Goal: Information Seeking & Learning: Learn about a topic

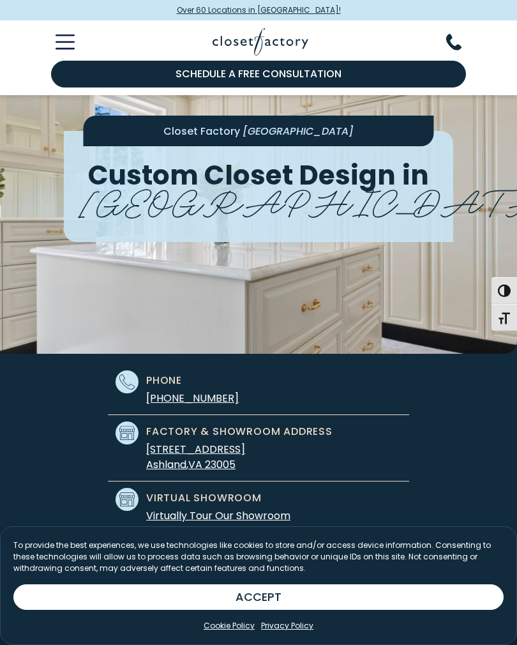
click at [73, 36] on line "Toggle Mobile Menu" at bounding box center [64, 36] width 17 height 0
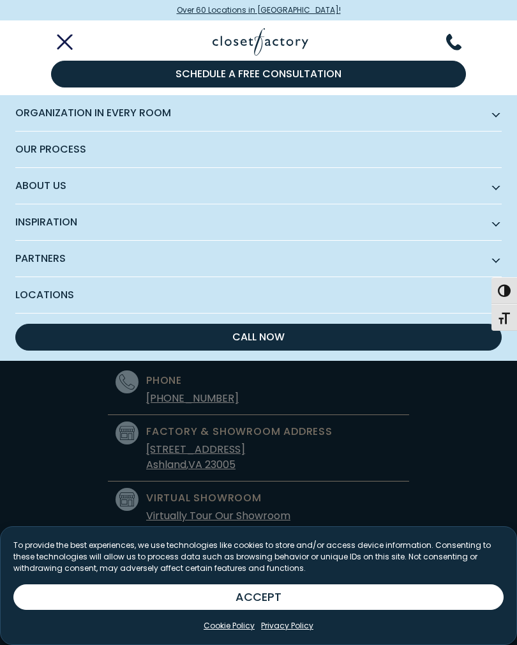
click at [491, 121] on span "Organization in Every Room" at bounding box center [258, 113] width 487 height 36
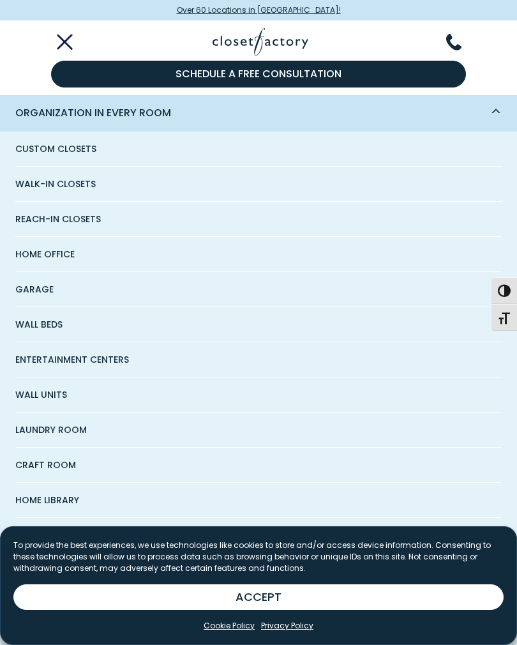
click at [87, 222] on span "Reach-In Closets" at bounding box center [58, 219] width 86 height 34
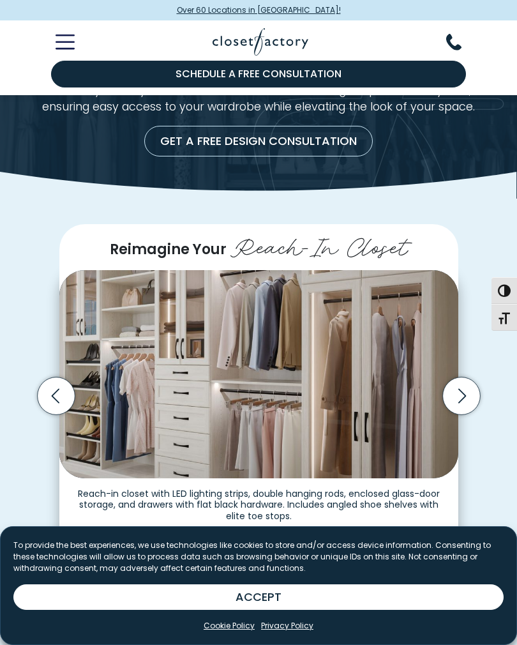
scroll to position [95, 0]
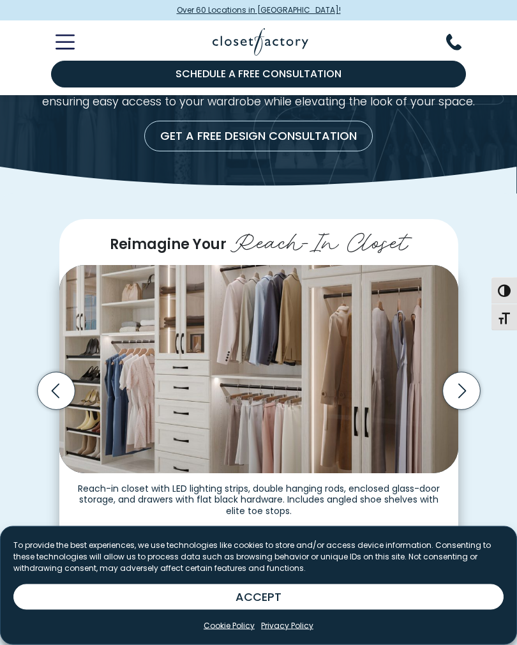
click at [289, 384] on img "Thumbnail Gallery" at bounding box center [258, 370] width 399 height 208
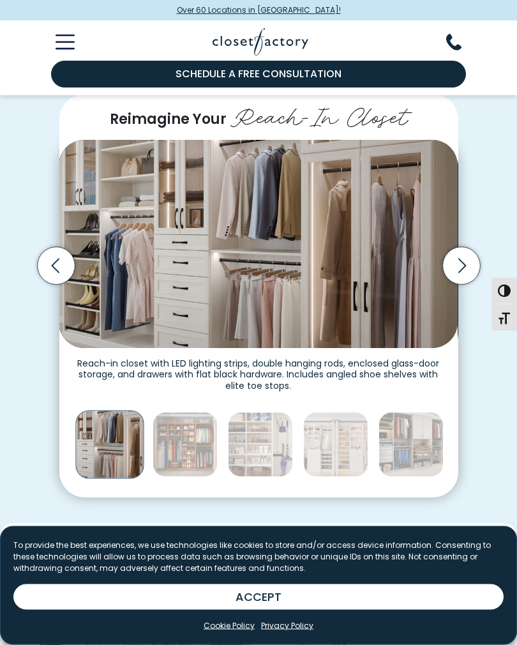
scroll to position [220, 0]
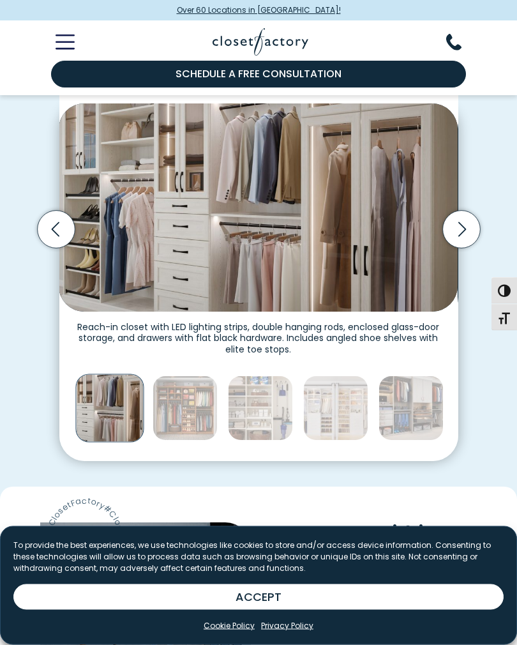
click at [461, 238] on icon "Next slide" at bounding box center [462, 230] width 8 height 15
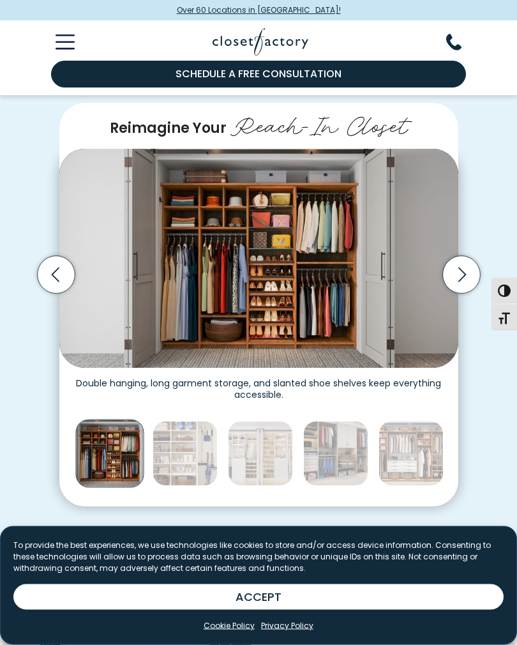
scroll to position [211, 0]
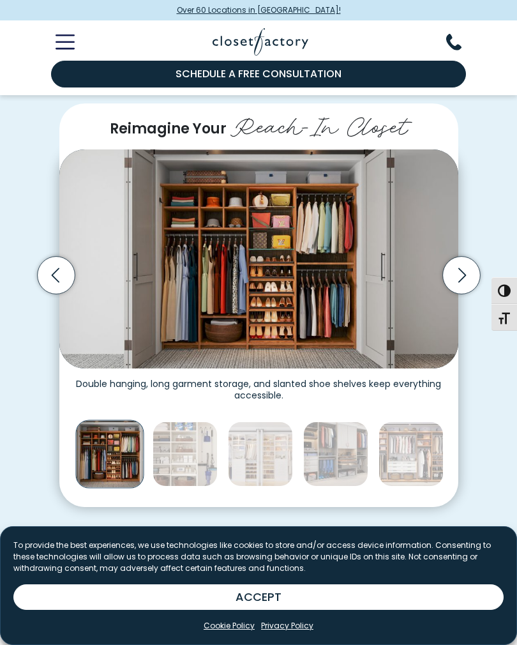
click at [461, 286] on icon "Next slide" at bounding box center [462, 276] width 38 height 38
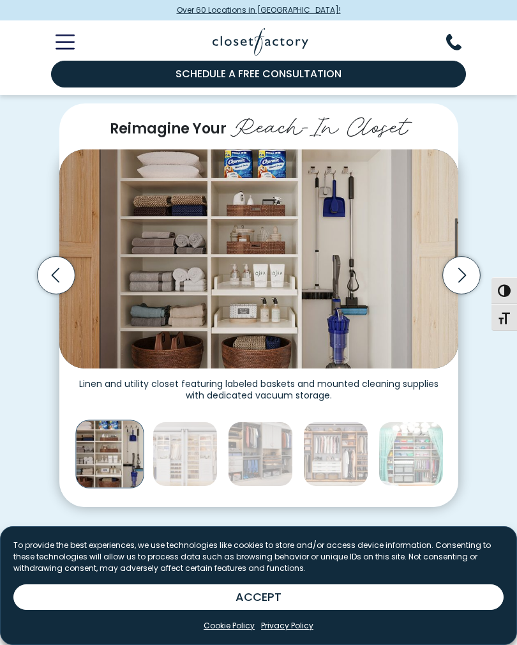
click at [465, 283] on icon "Next slide" at bounding box center [462, 275] width 8 height 15
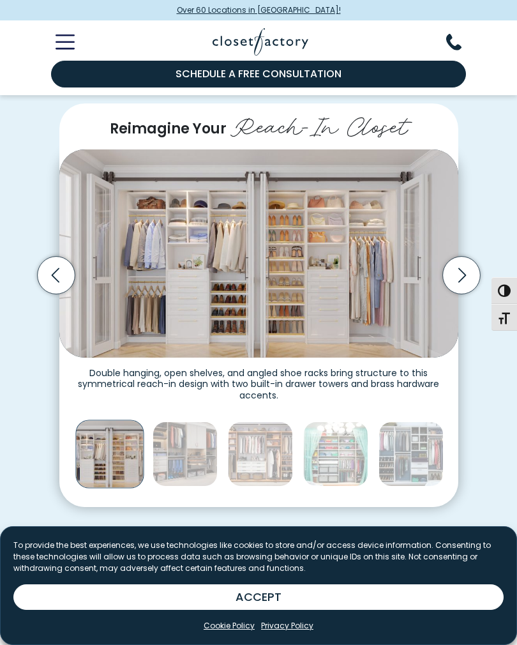
click at [464, 282] on icon "Next slide" at bounding box center [462, 276] width 38 height 38
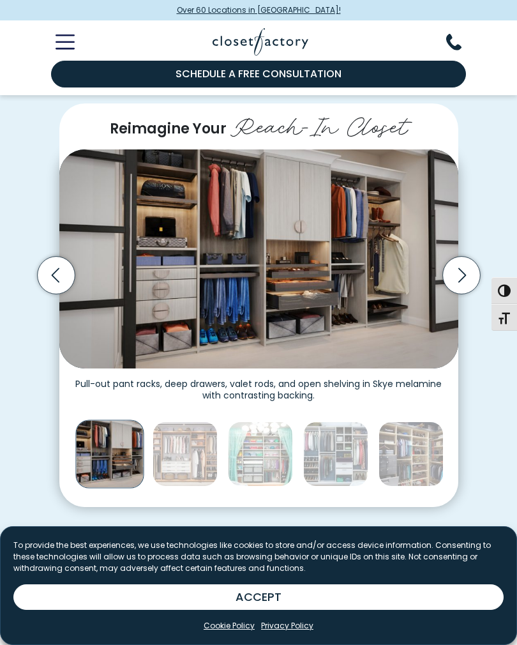
click at [467, 288] on icon "Next slide" at bounding box center [462, 276] width 38 height 38
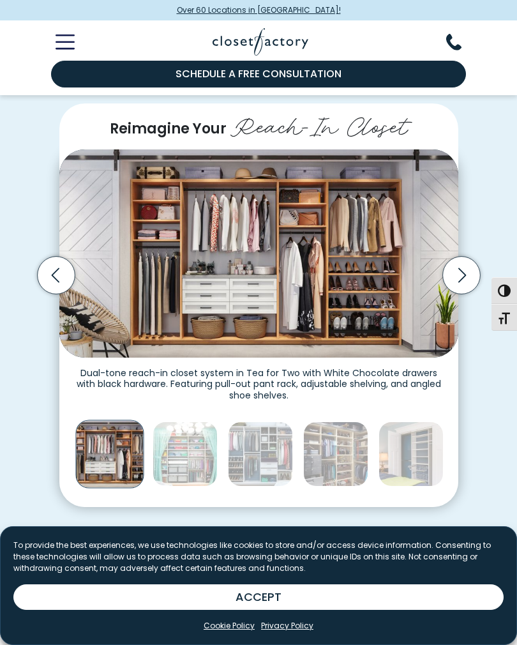
click at [470, 282] on icon "Next slide" at bounding box center [462, 276] width 38 height 38
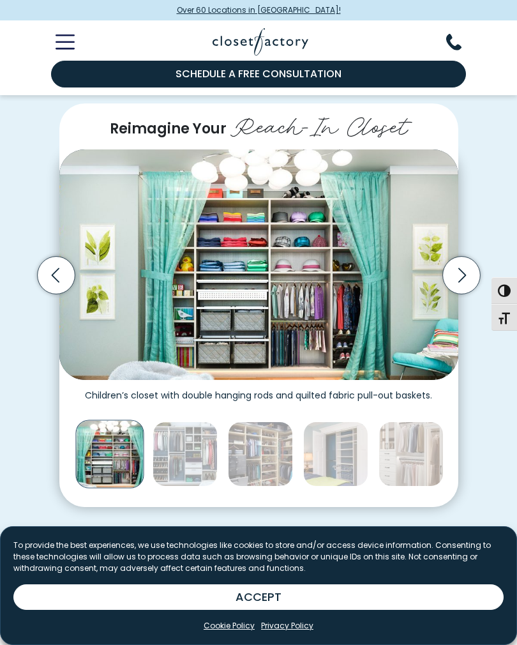
click at [473, 289] on icon "Next slide" at bounding box center [462, 276] width 38 height 38
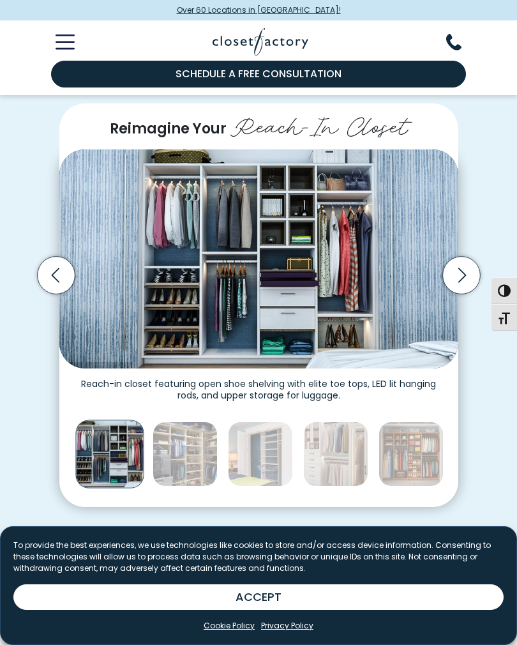
click at [473, 283] on icon "Next slide" at bounding box center [462, 276] width 38 height 38
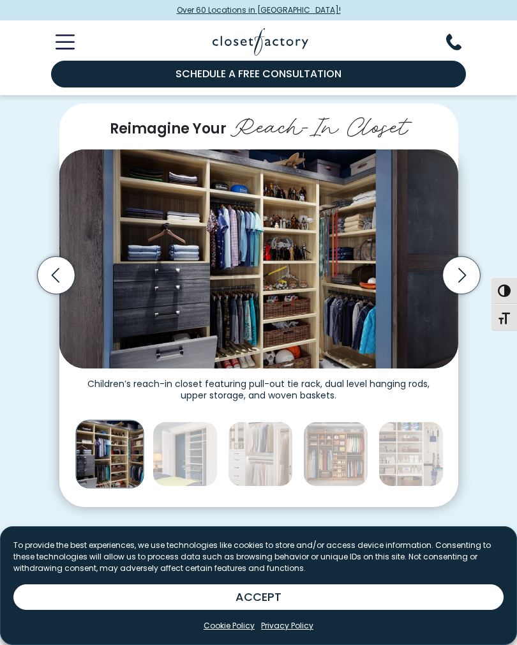
click at [62, 294] on icon "Previous slide" at bounding box center [56, 276] width 38 height 38
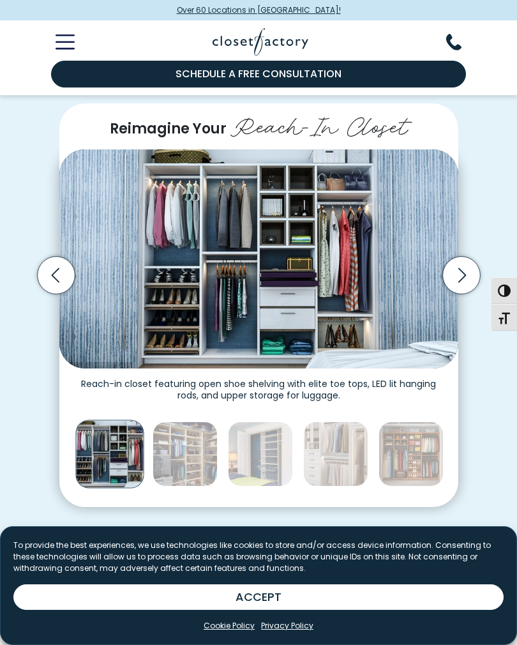
click at [45, 289] on icon "Previous slide" at bounding box center [56, 276] width 38 height 38
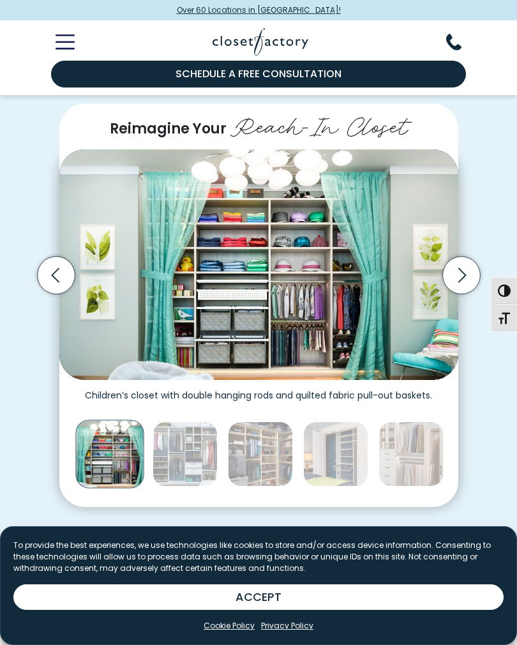
click at [465, 283] on icon "Next slide" at bounding box center [462, 275] width 8 height 15
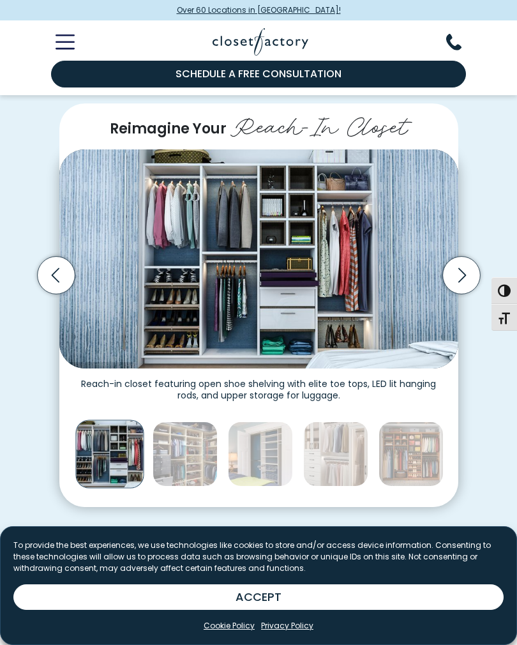
click at [467, 282] on icon "Next slide" at bounding box center [462, 276] width 38 height 38
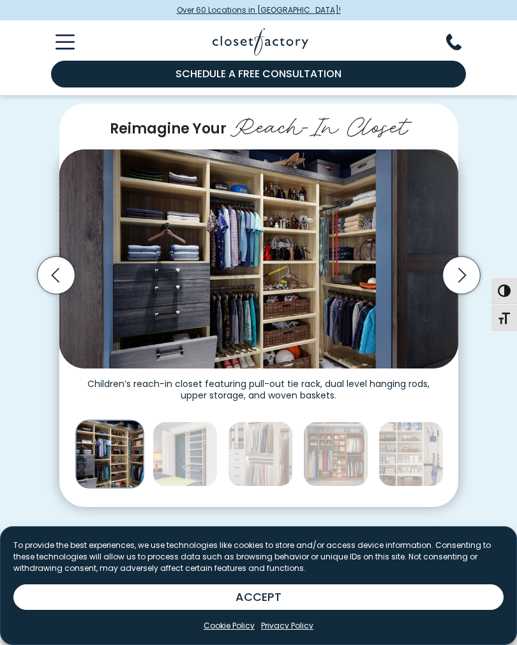
click at [469, 284] on icon "Next slide" at bounding box center [462, 276] width 38 height 38
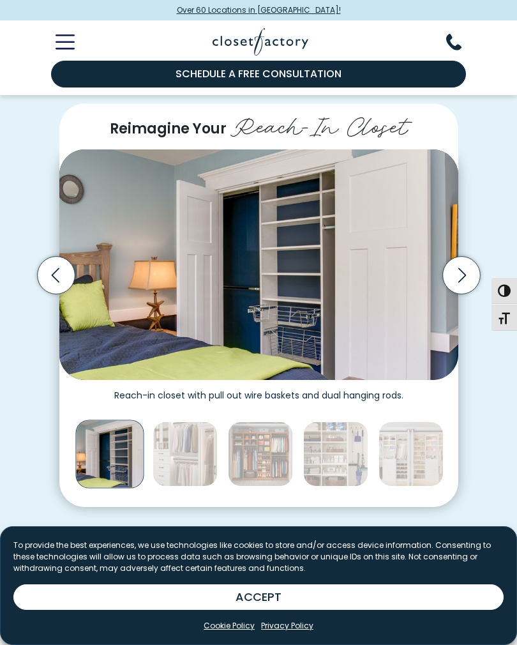
click at [462, 282] on icon "Next slide" at bounding box center [462, 276] width 38 height 38
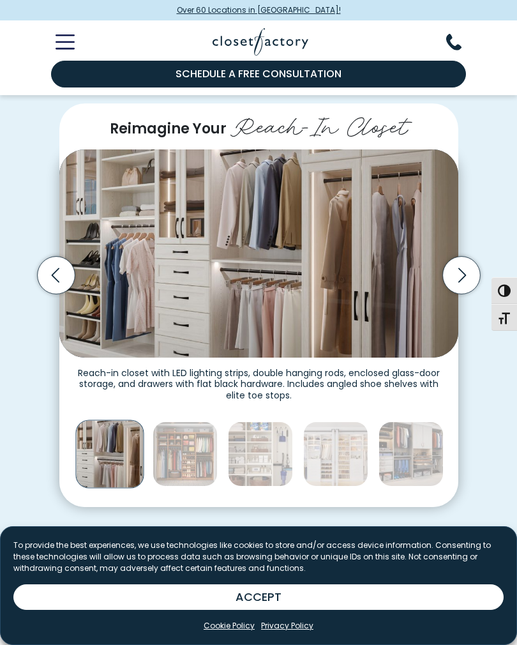
click at [460, 284] on icon "Next slide" at bounding box center [462, 276] width 38 height 38
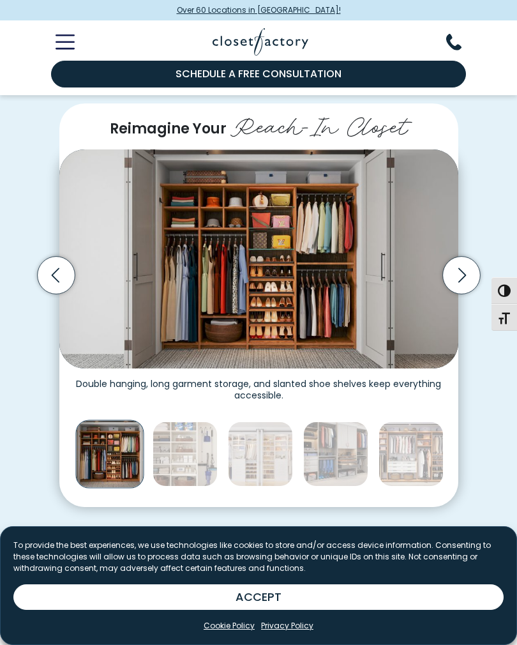
click at [465, 283] on icon "Next slide" at bounding box center [462, 275] width 8 height 15
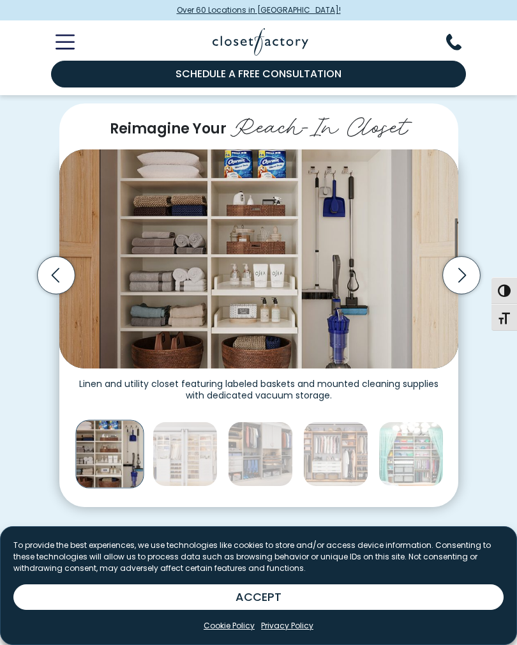
click at [57, 283] on icon "Previous slide" at bounding box center [55, 275] width 8 height 15
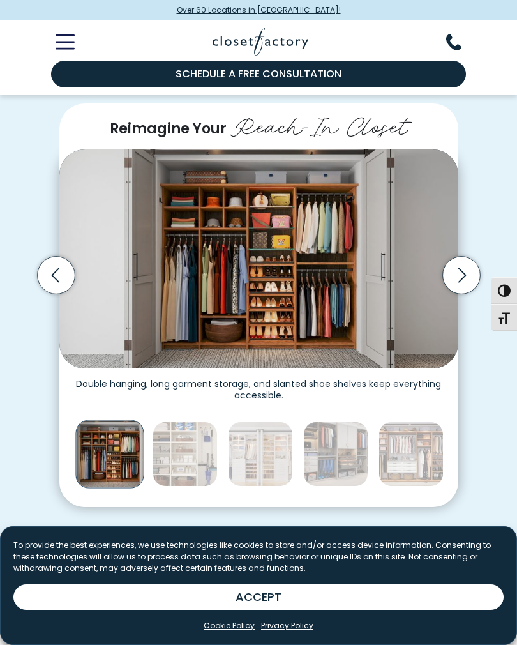
click at [56, 285] on icon "Previous slide" at bounding box center [56, 276] width 38 height 38
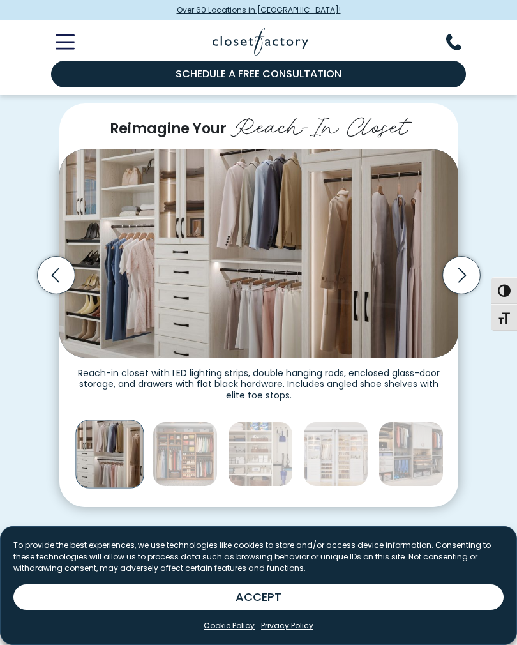
click at [107, 462] on img "Thumbnail Gallery" at bounding box center [109, 454] width 68 height 68
click at [189, 473] on img "Thumbnail Gallery" at bounding box center [185, 454] width 65 height 65
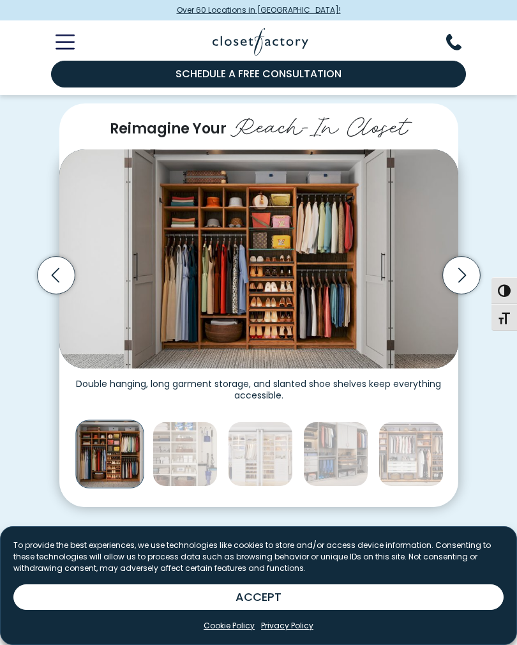
click at [325, 469] on img "Thumbnail Gallery" at bounding box center [335, 454] width 65 height 65
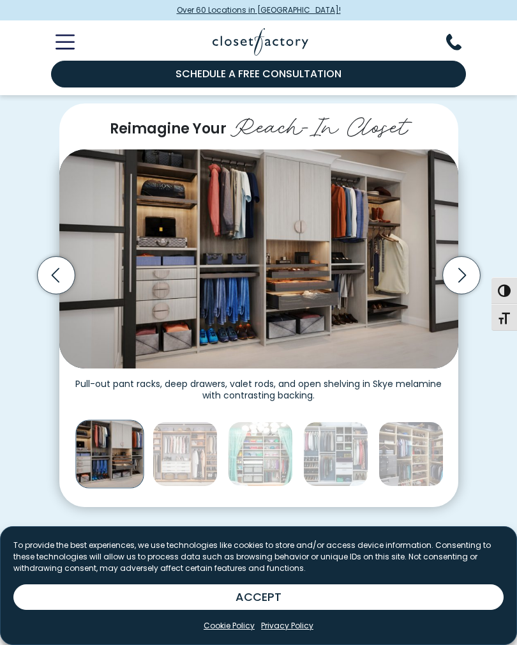
click at [368, 465] on img "Thumbnail Gallery" at bounding box center [335, 454] width 65 height 65
click at [426, 471] on img "Thumbnail Gallery" at bounding box center [411, 454] width 65 height 65
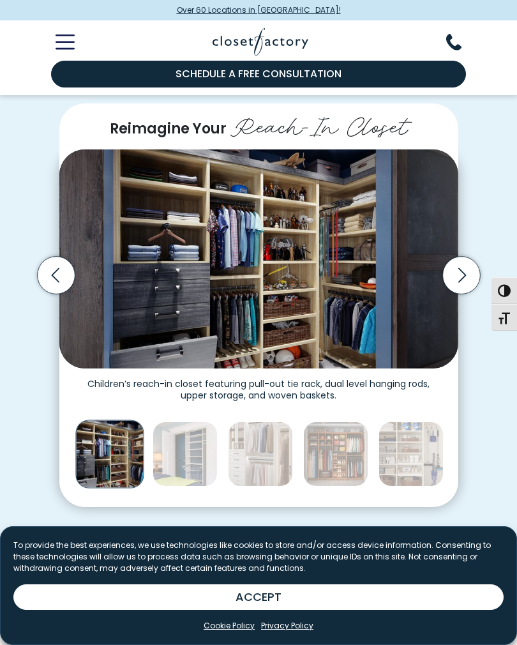
click at [424, 469] on img "Thumbnail Gallery" at bounding box center [411, 454] width 65 height 65
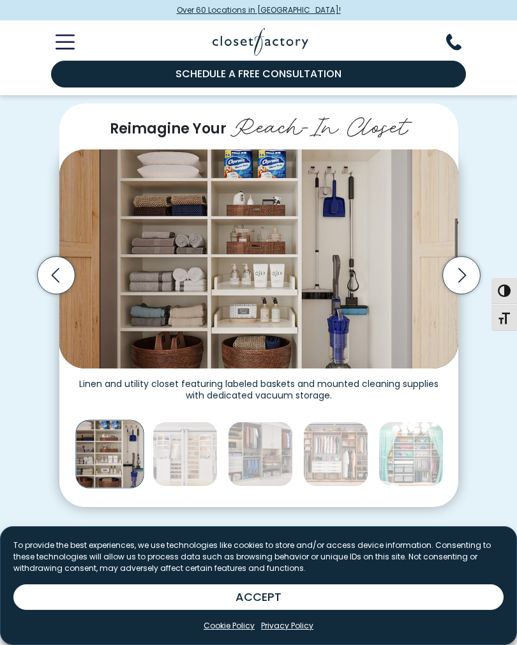
click at [417, 477] on img "Thumbnail Gallery" at bounding box center [411, 454] width 65 height 65
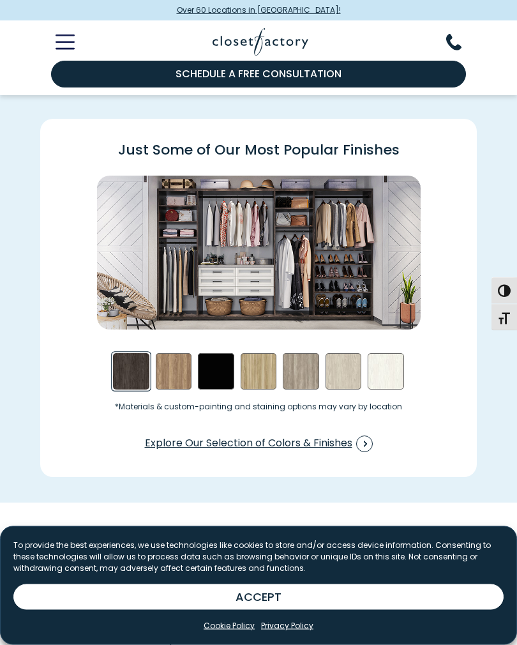
scroll to position [1337, 0]
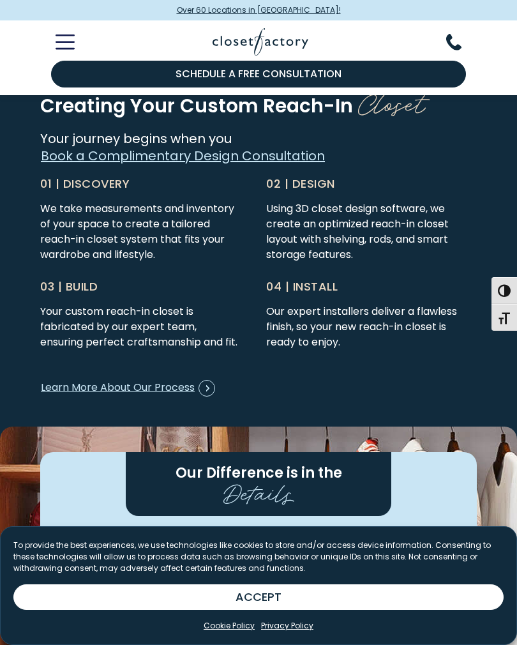
click at [437, 165] on p "Your journey begins when you Book a Complimentary Design Consultation" at bounding box center [258, 148] width 437 height 34
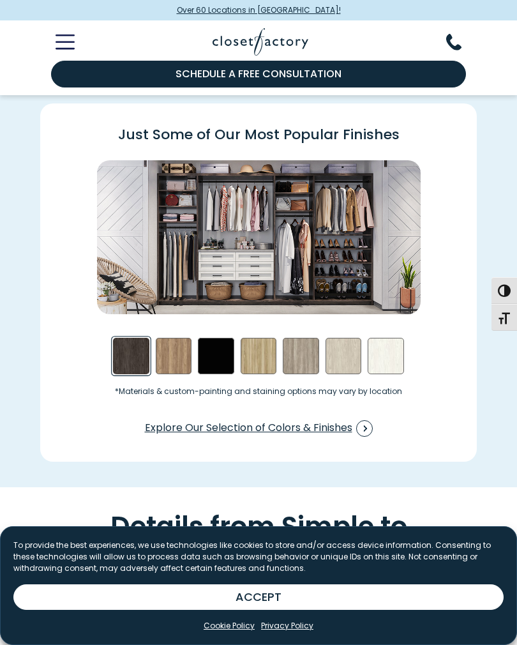
scroll to position [1338, 0]
